Goal: Navigation & Orientation: Find specific page/section

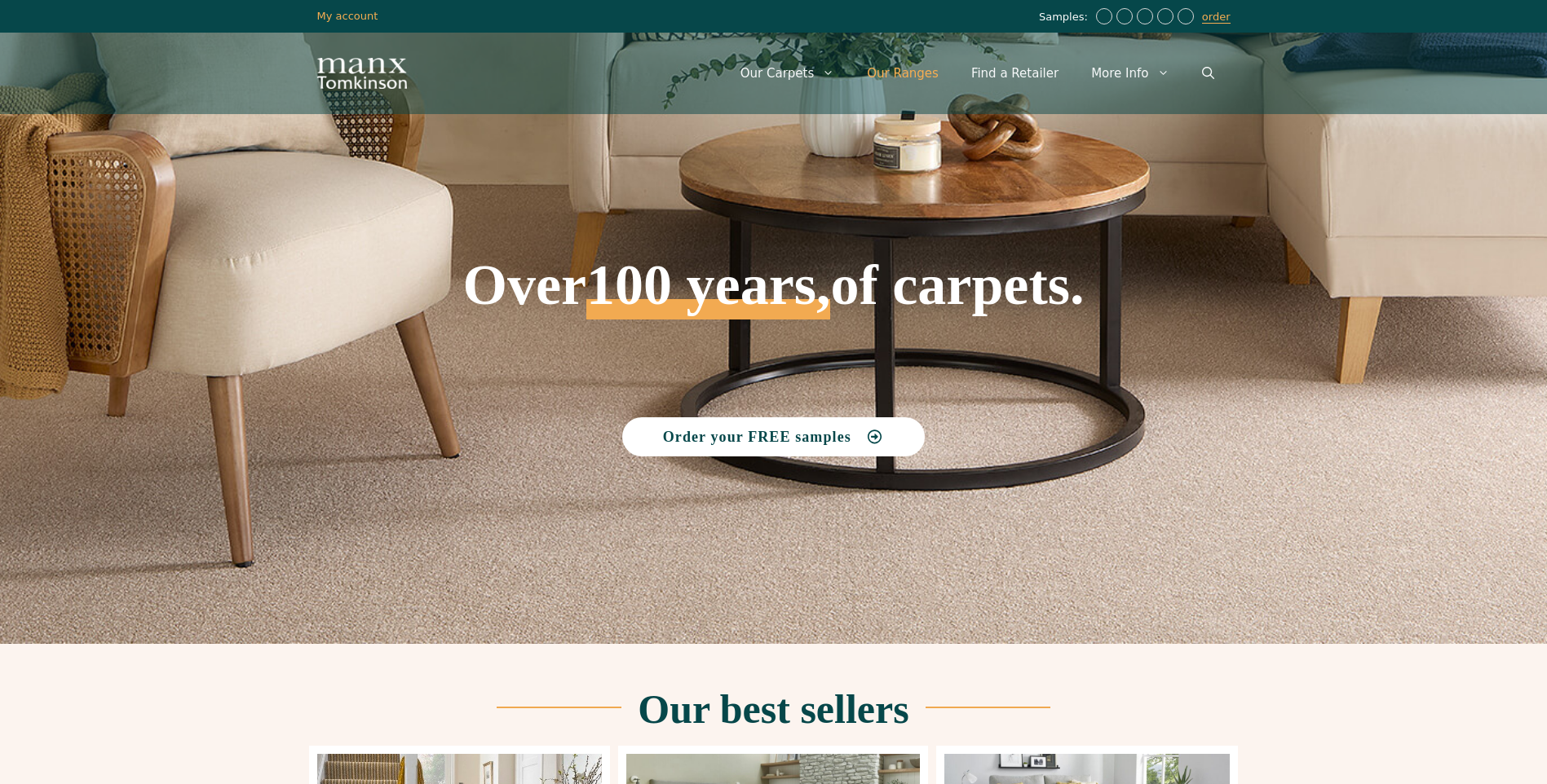
click at [909, 74] on link "Our Ranges" at bounding box center [903, 73] width 105 height 49
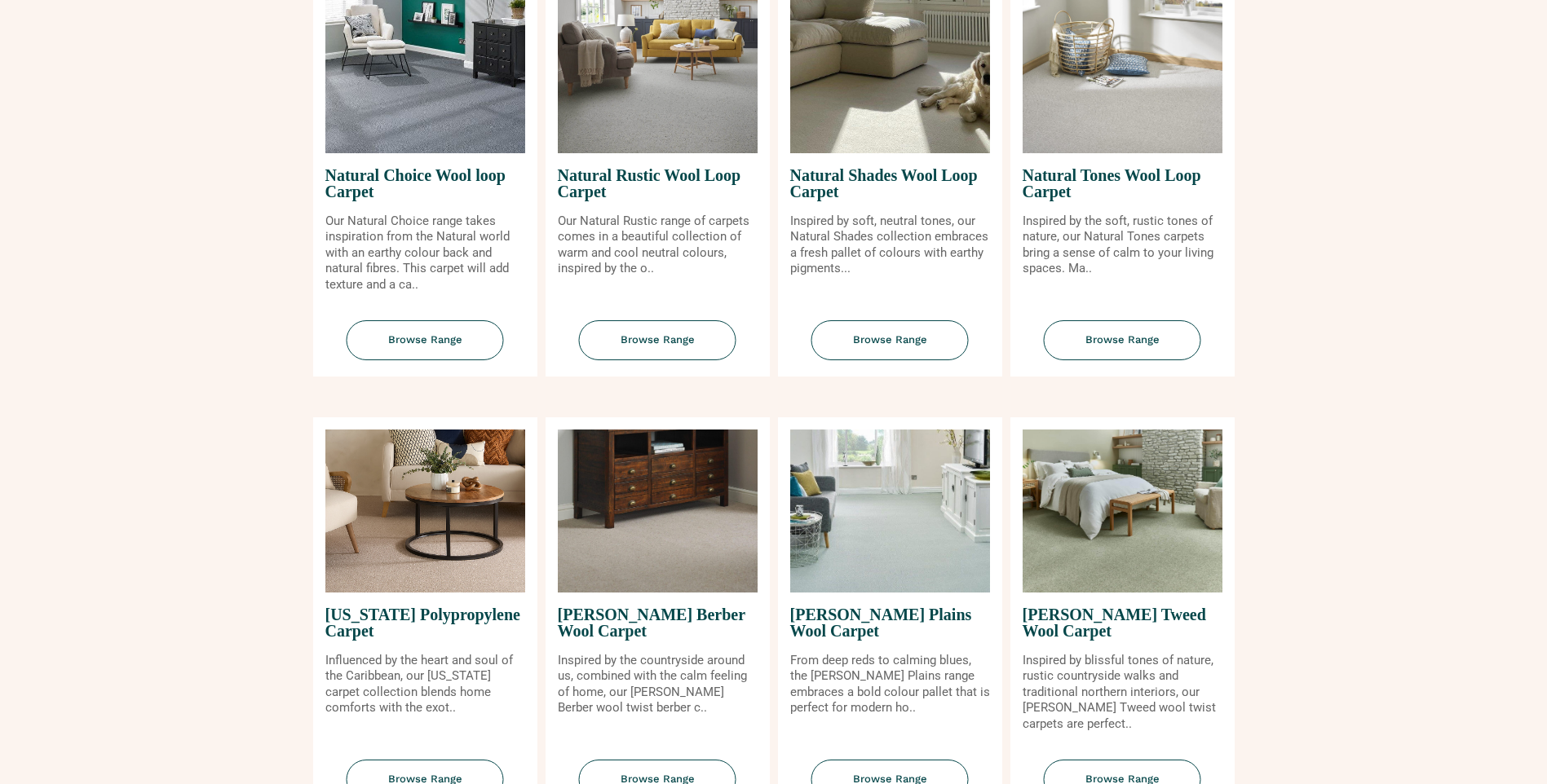
scroll to position [1631, 0]
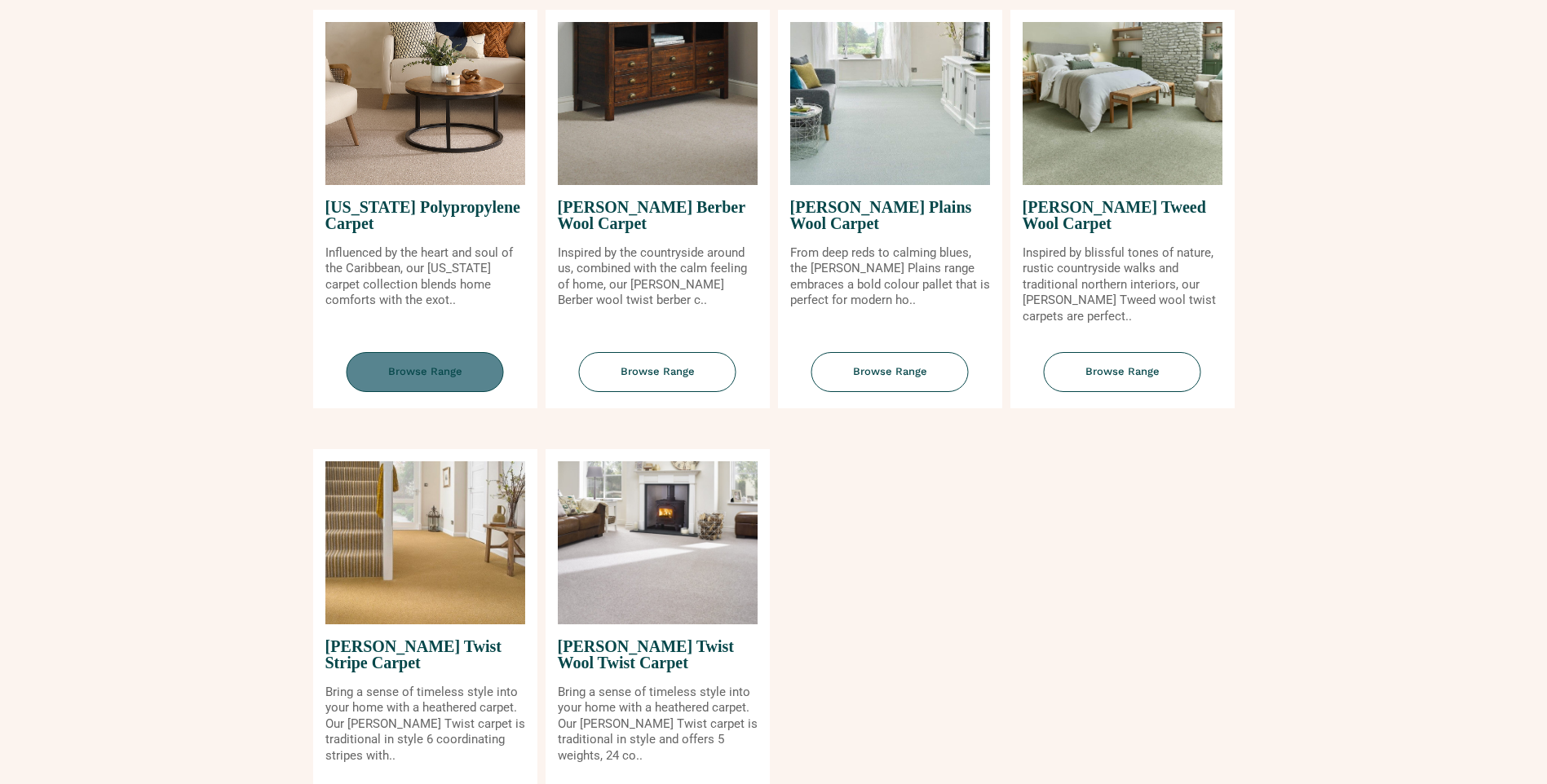
click at [462, 359] on span "Browse Range" at bounding box center [425, 372] width 157 height 40
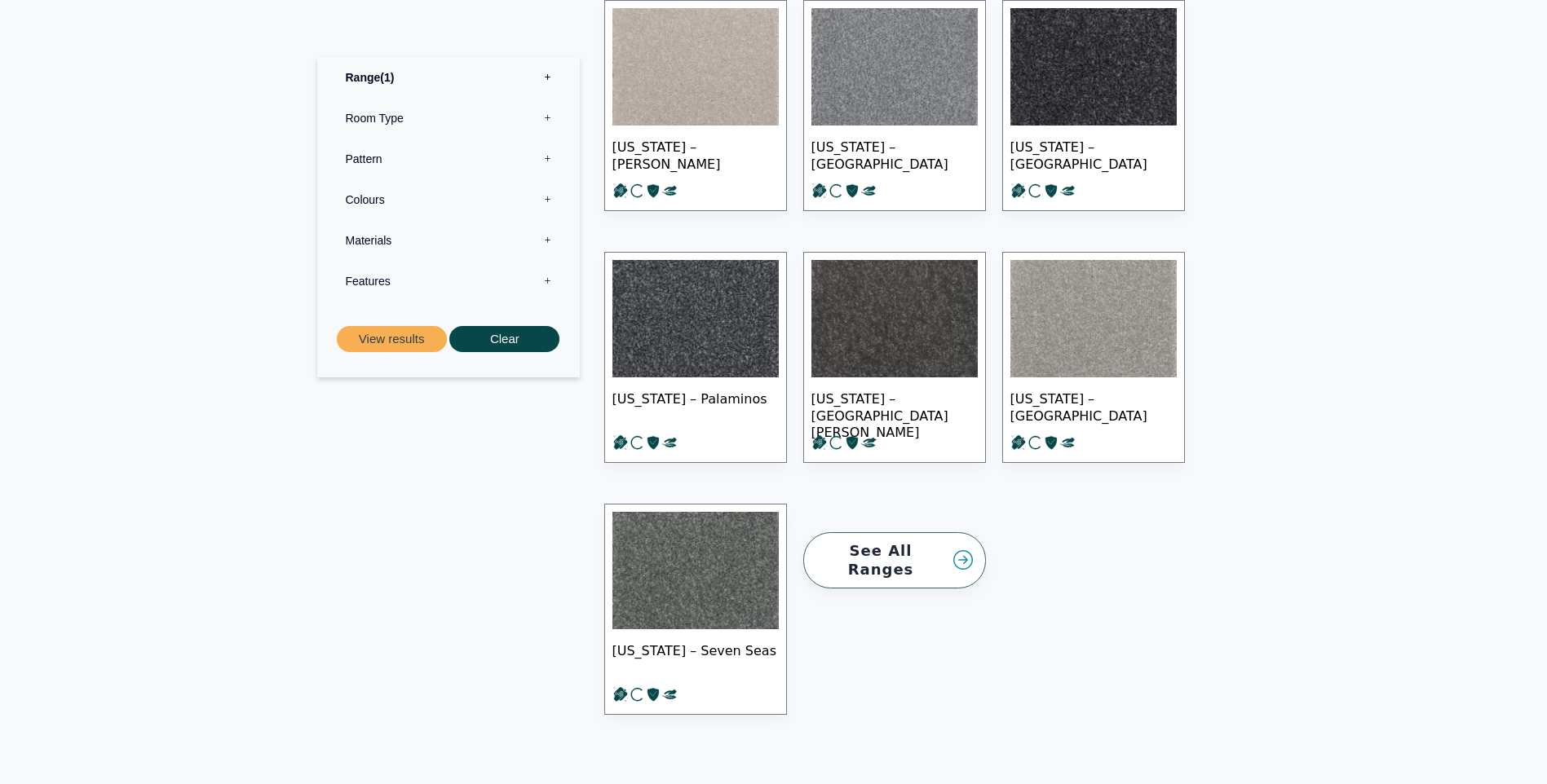
scroll to position [1549, 0]
click at [888, 540] on link "See All Ranges" at bounding box center [895, 559] width 183 height 57
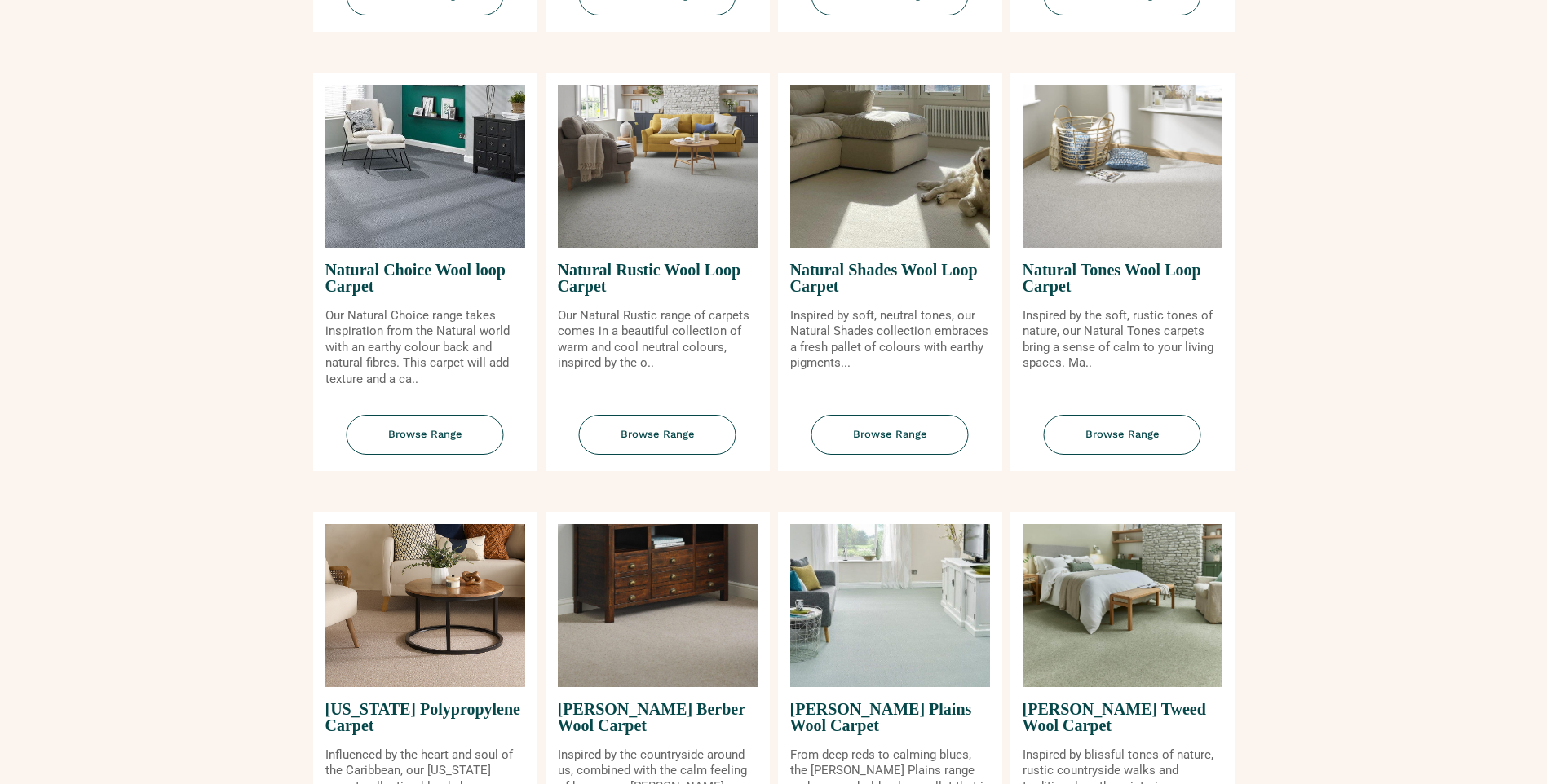
scroll to position [1386, 0]
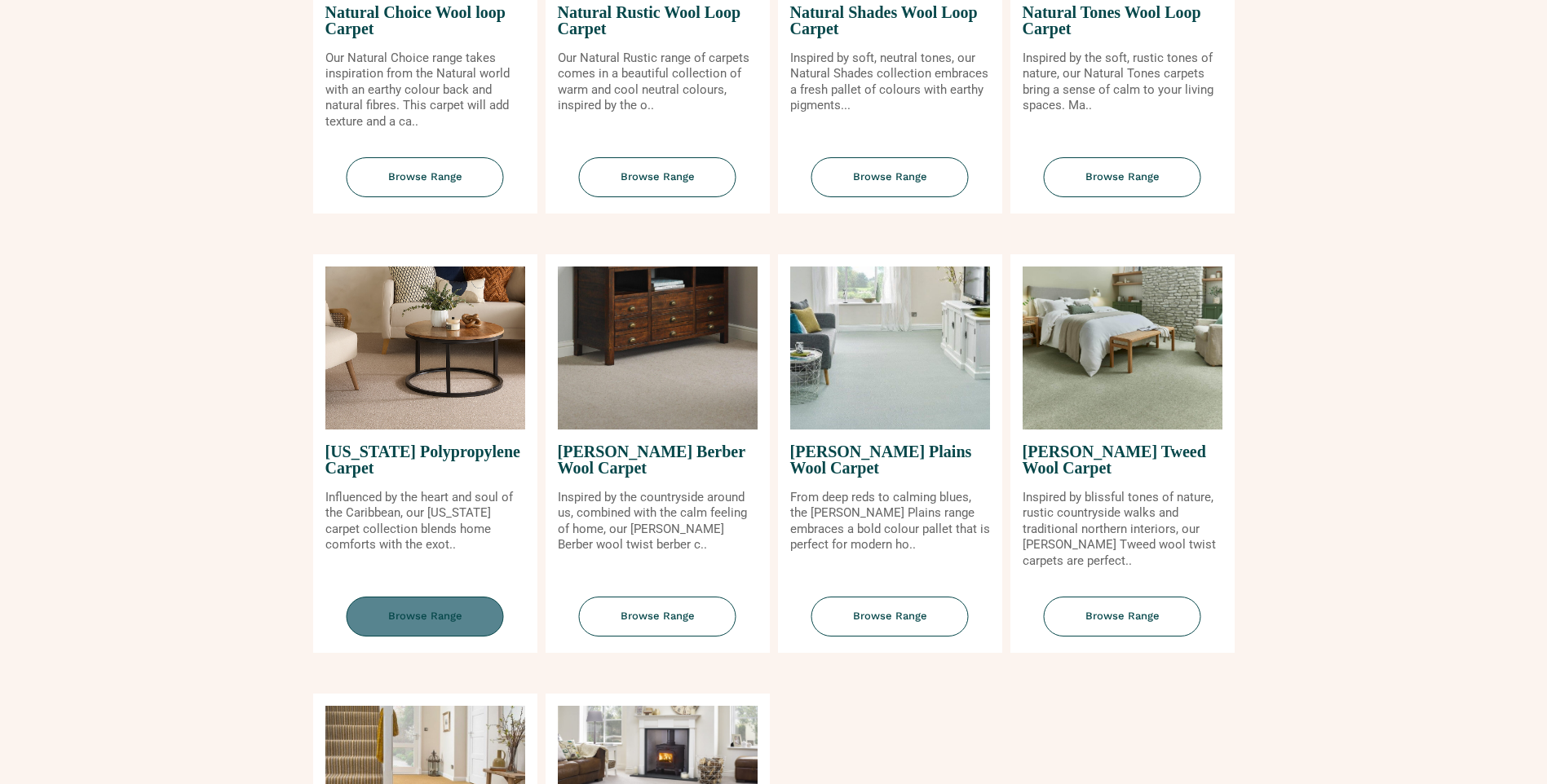
click at [384, 603] on span "Browse Range" at bounding box center [425, 617] width 157 height 40
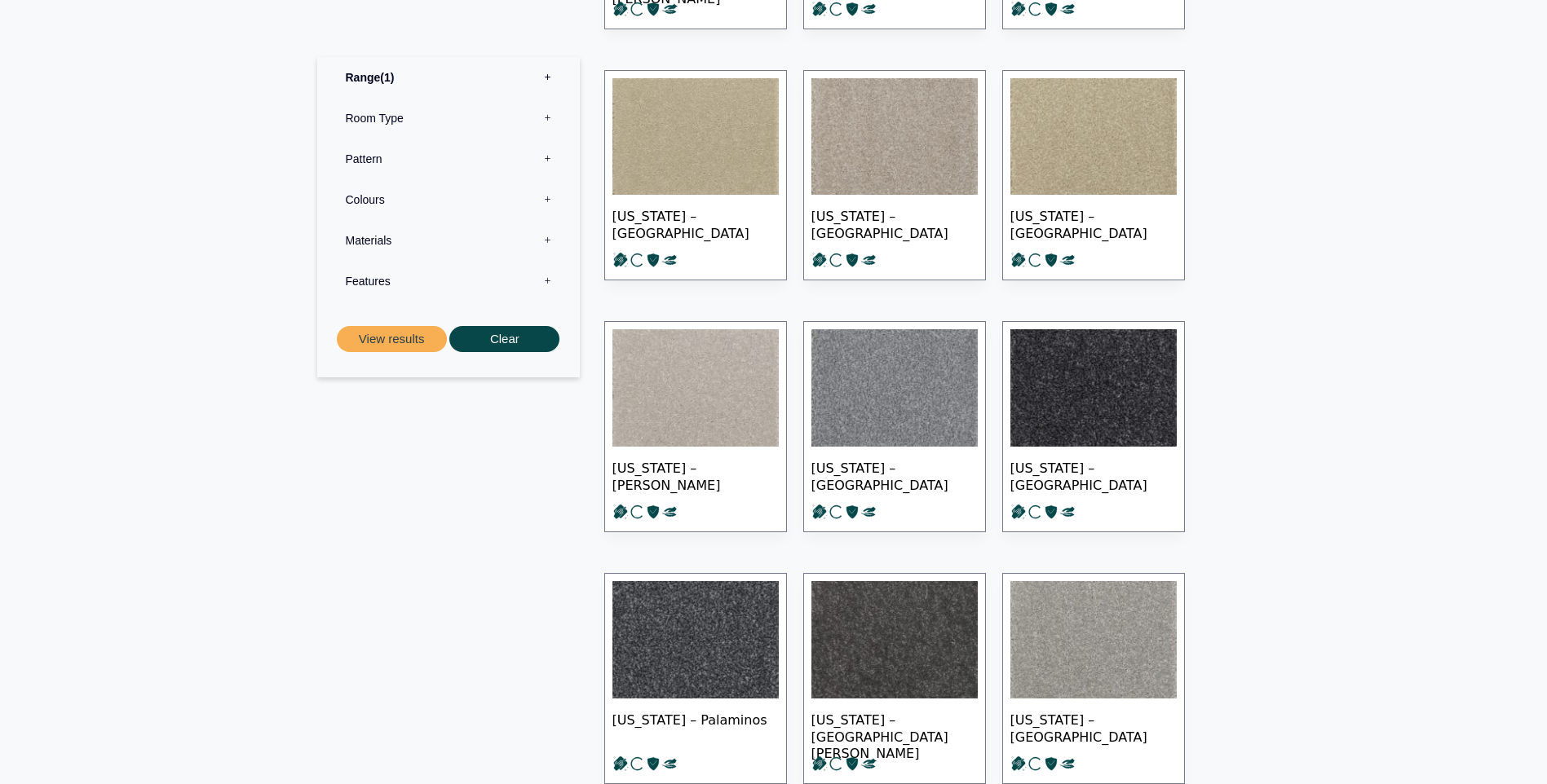
scroll to position [1304, 0]
